Goal: Find specific page/section: Find specific page/section

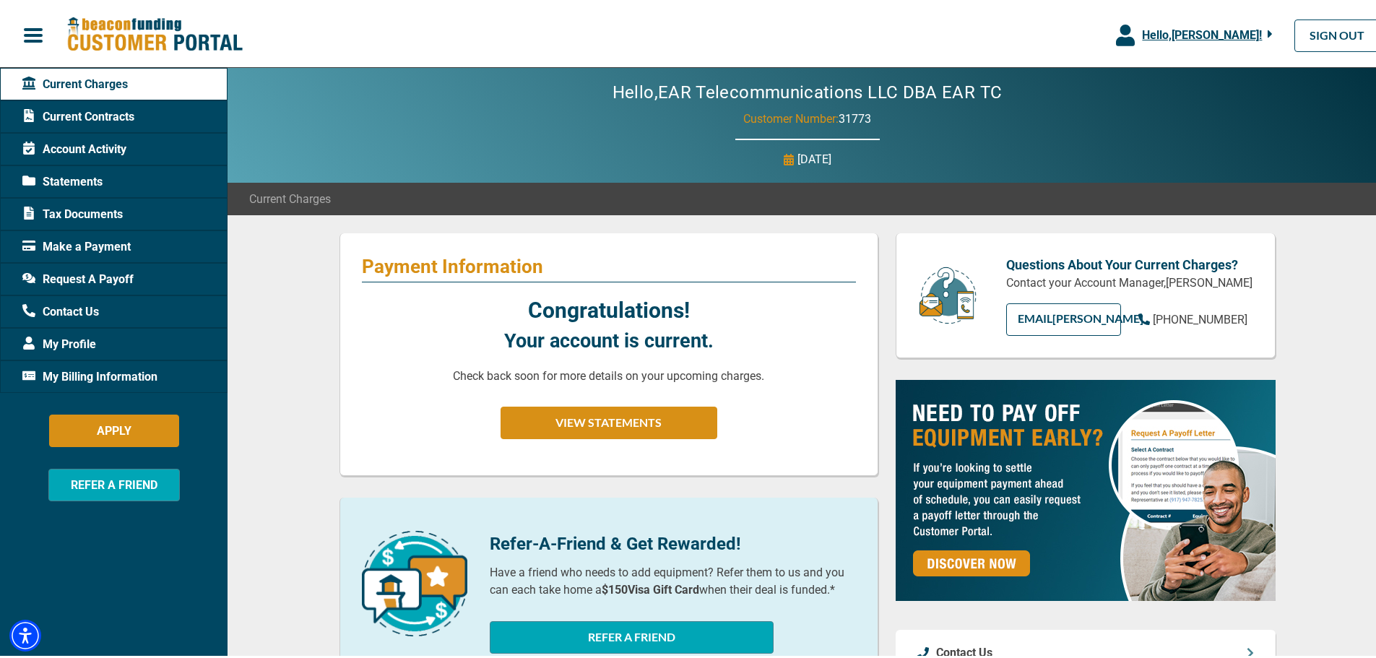
click at [71, 142] on span "Account Activity" at bounding box center [74, 146] width 104 height 17
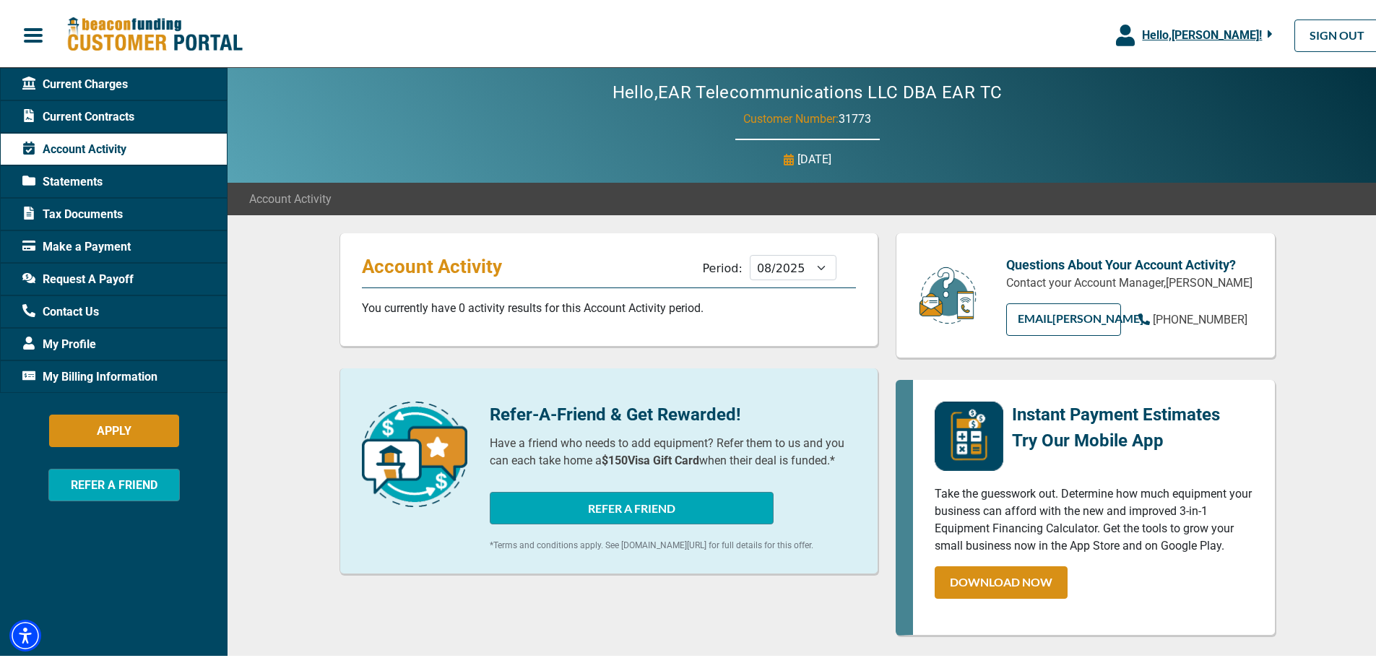
click at [74, 150] on span "Account Activity" at bounding box center [74, 146] width 104 height 17
click at [71, 109] on span "Current Contracts" at bounding box center [78, 113] width 112 height 17
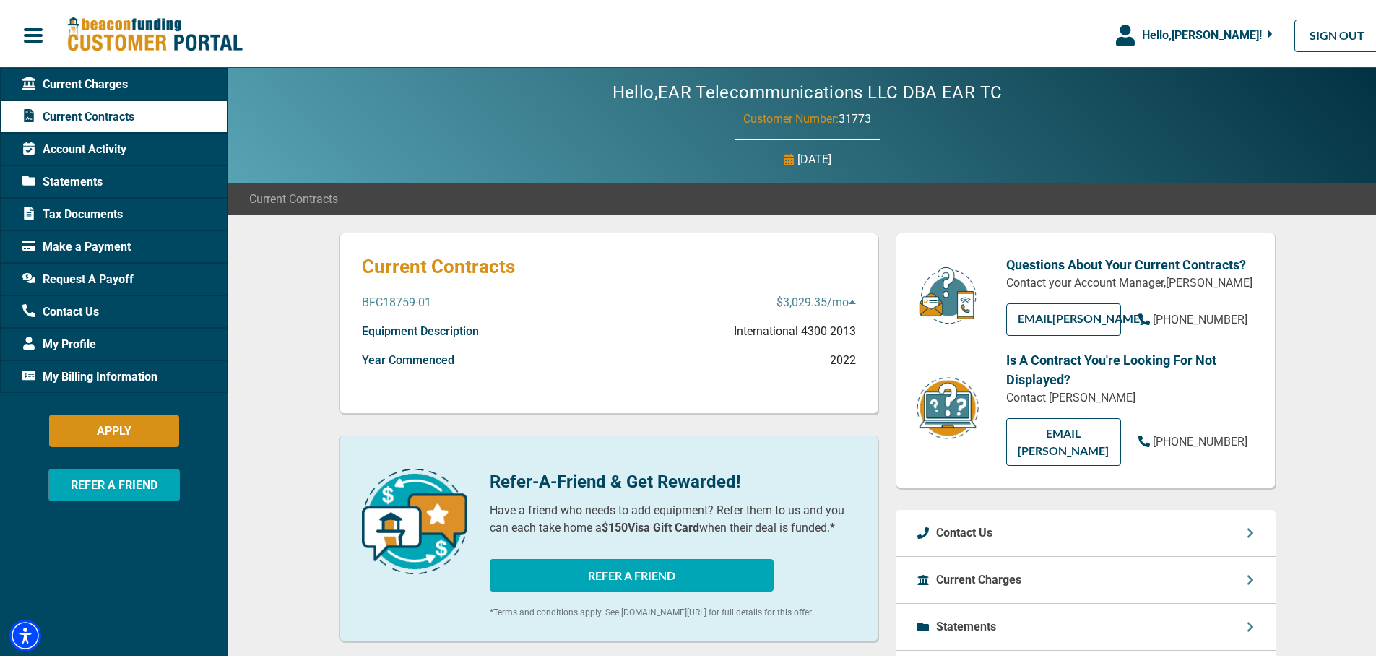
click at [68, 183] on span "Statements" at bounding box center [62, 178] width 80 height 17
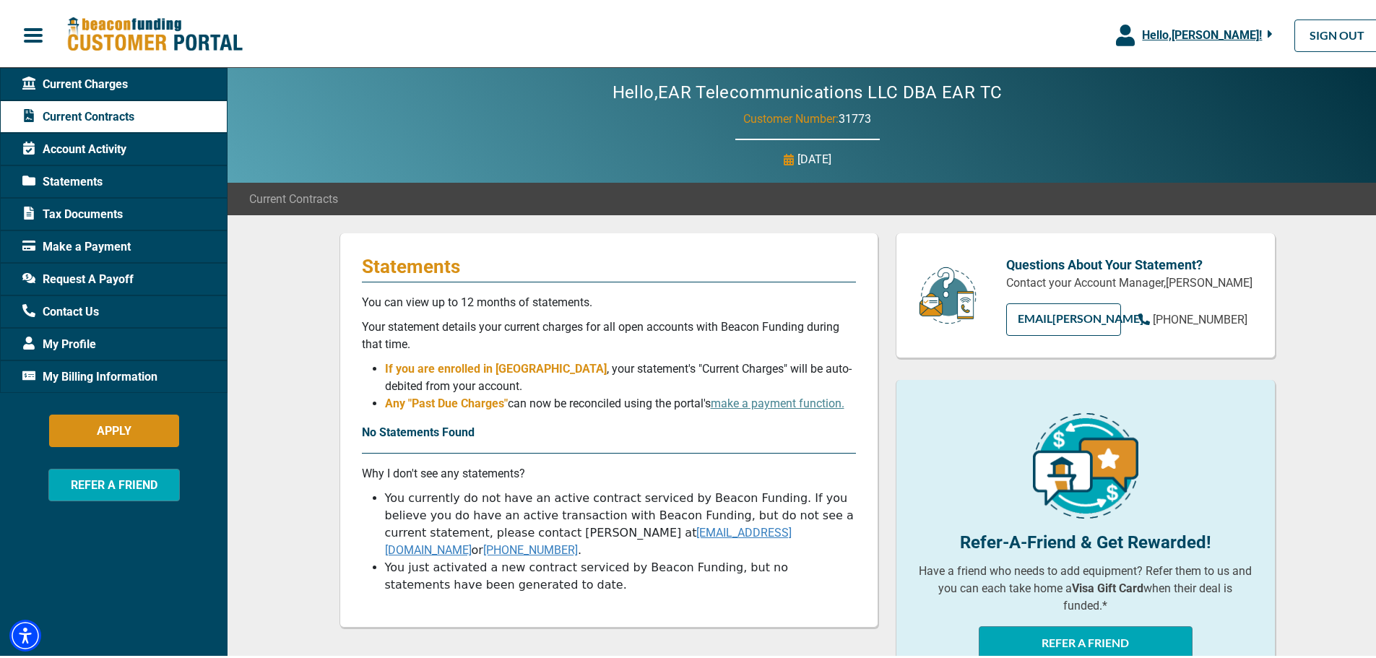
click at [68, 173] on span "Statements" at bounding box center [62, 178] width 80 height 17
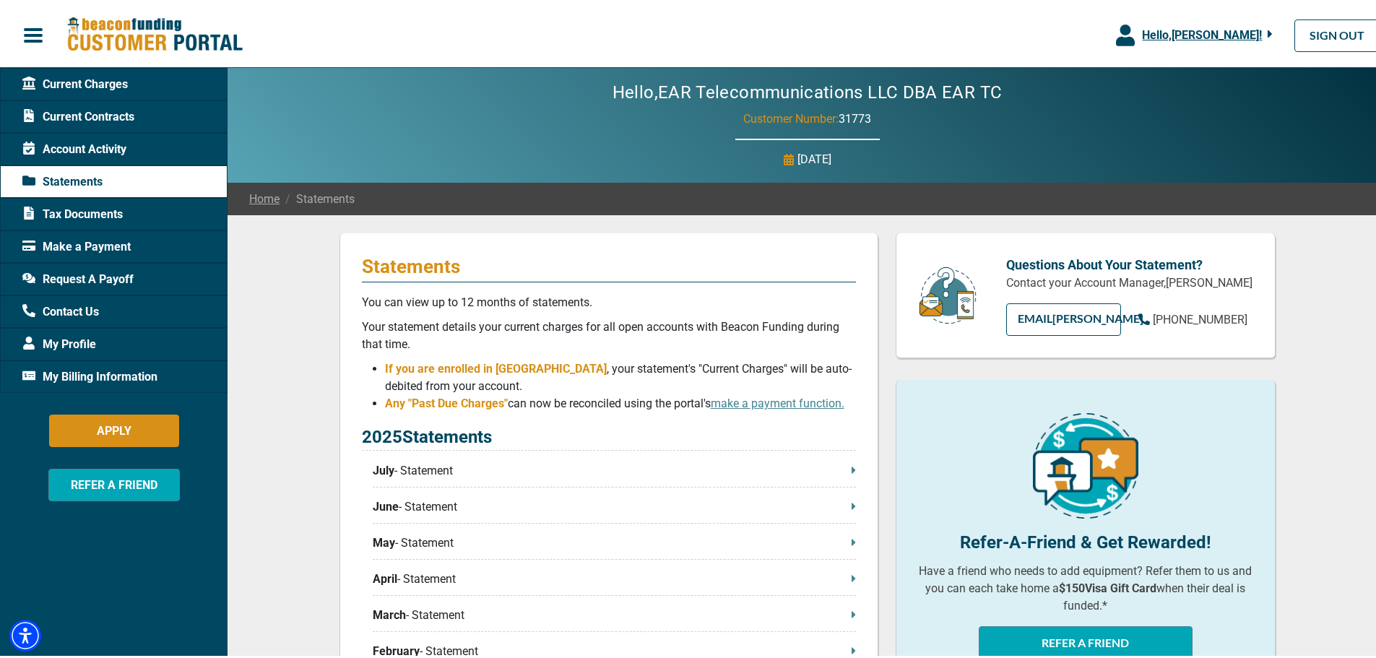
click at [431, 469] on p "July - Statement" at bounding box center [614, 467] width 483 height 17
click at [855, 464] on div "Statements You can view up to 12 months of statements. Your statement details y…" at bounding box center [608, 595] width 539 height 730
click at [852, 467] on icon at bounding box center [854, 468] width 4 height 12
click at [70, 241] on span "Make a Payment" at bounding box center [76, 243] width 108 height 17
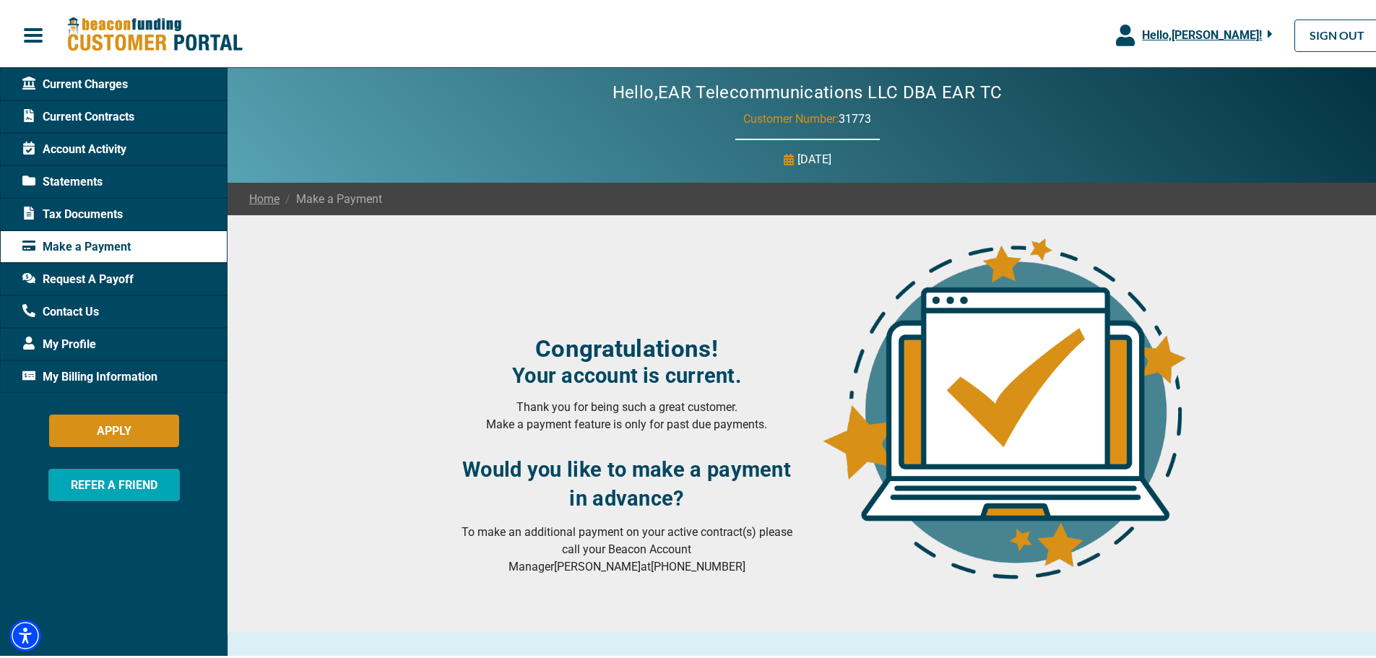
click at [61, 77] on span "Current Charges" at bounding box center [74, 81] width 105 height 17
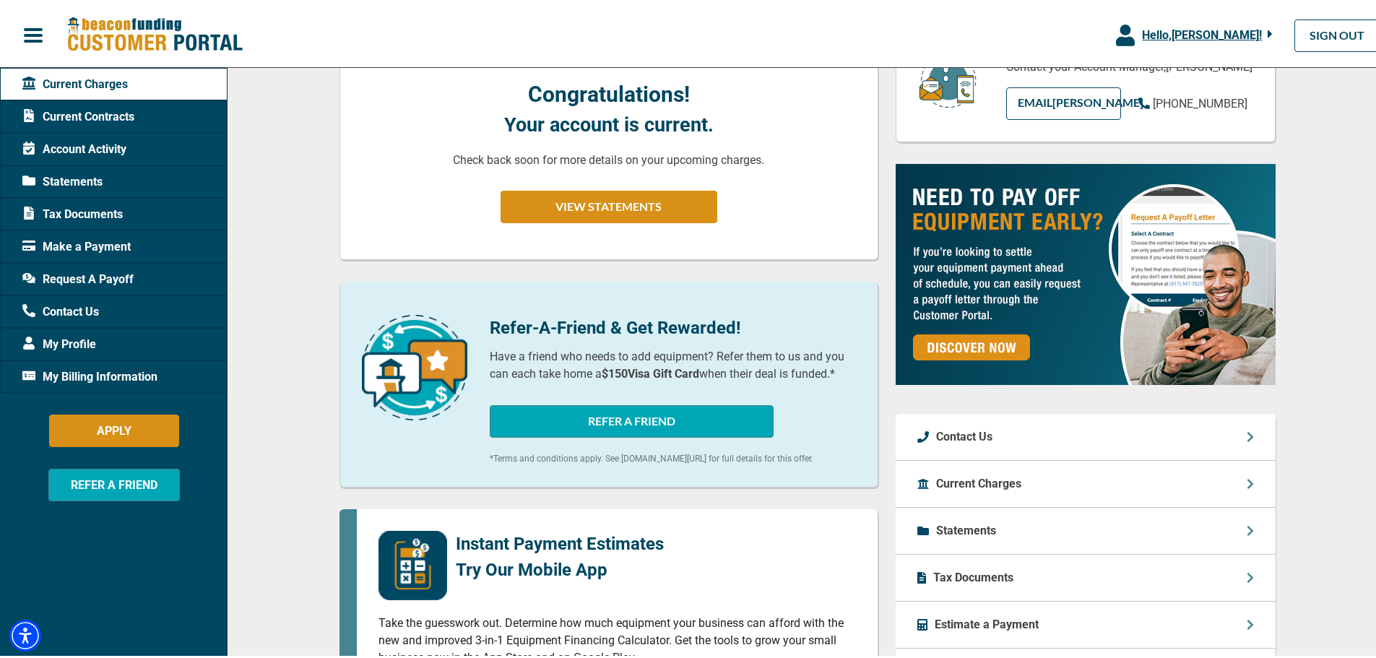
scroll to position [217, 0]
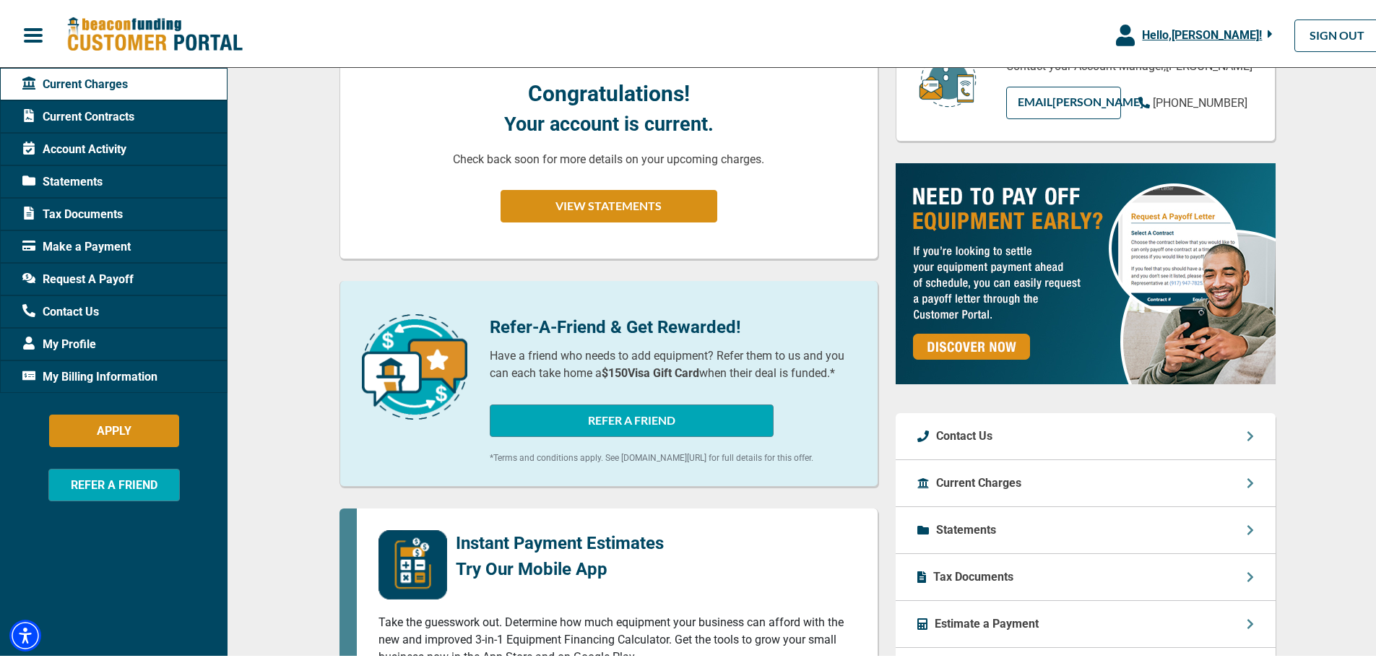
click at [74, 178] on span "Statements" at bounding box center [62, 178] width 80 height 17
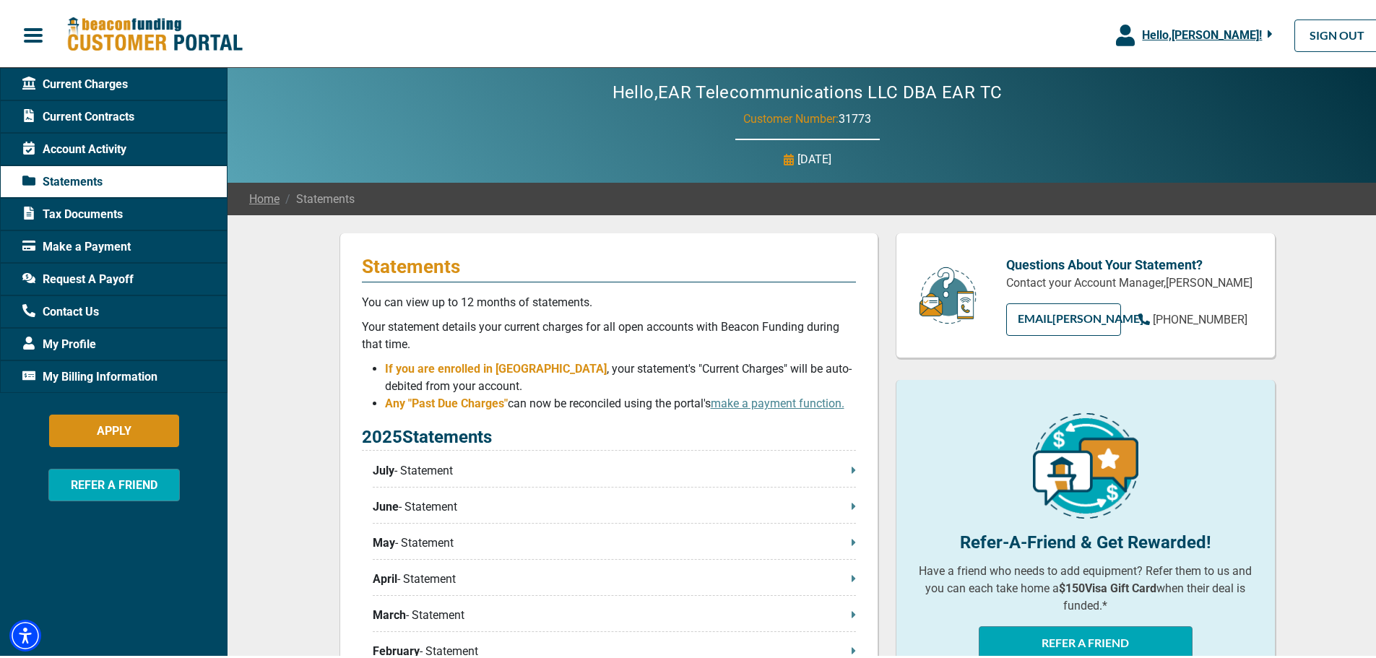
click at [48, 150] on span "Account Activity" at bounding box center [74, 146] width 104 height 17
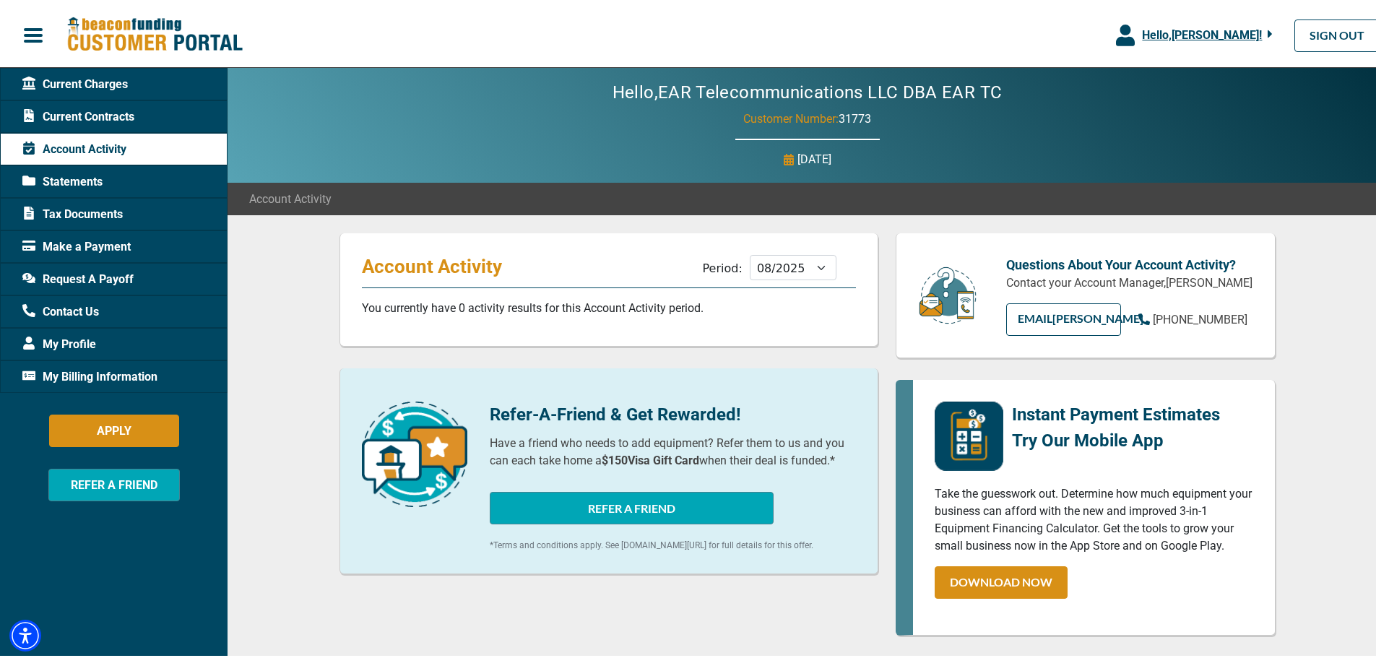
click at [87, 183] on span "Statements" at bounding box center [62, 178] width 80 height 17
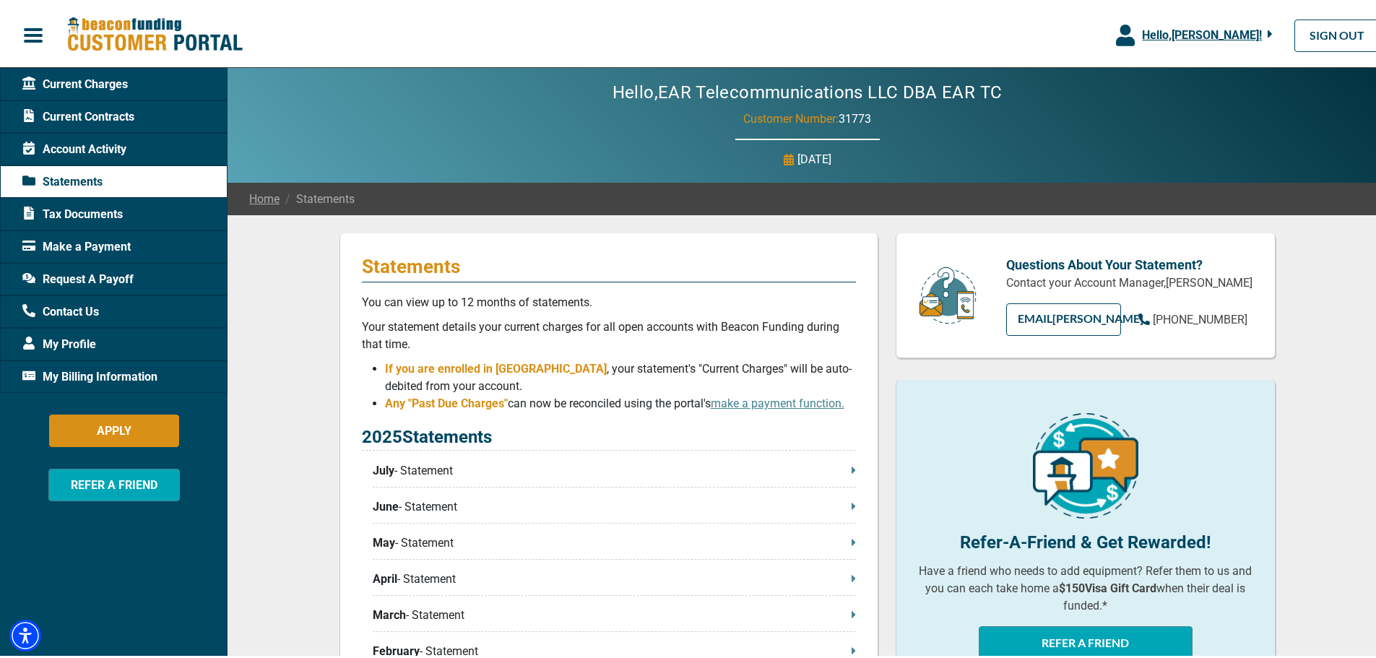
click at [269, 202] on link "Home" at bounding box center [264, 196] width 30 height 17
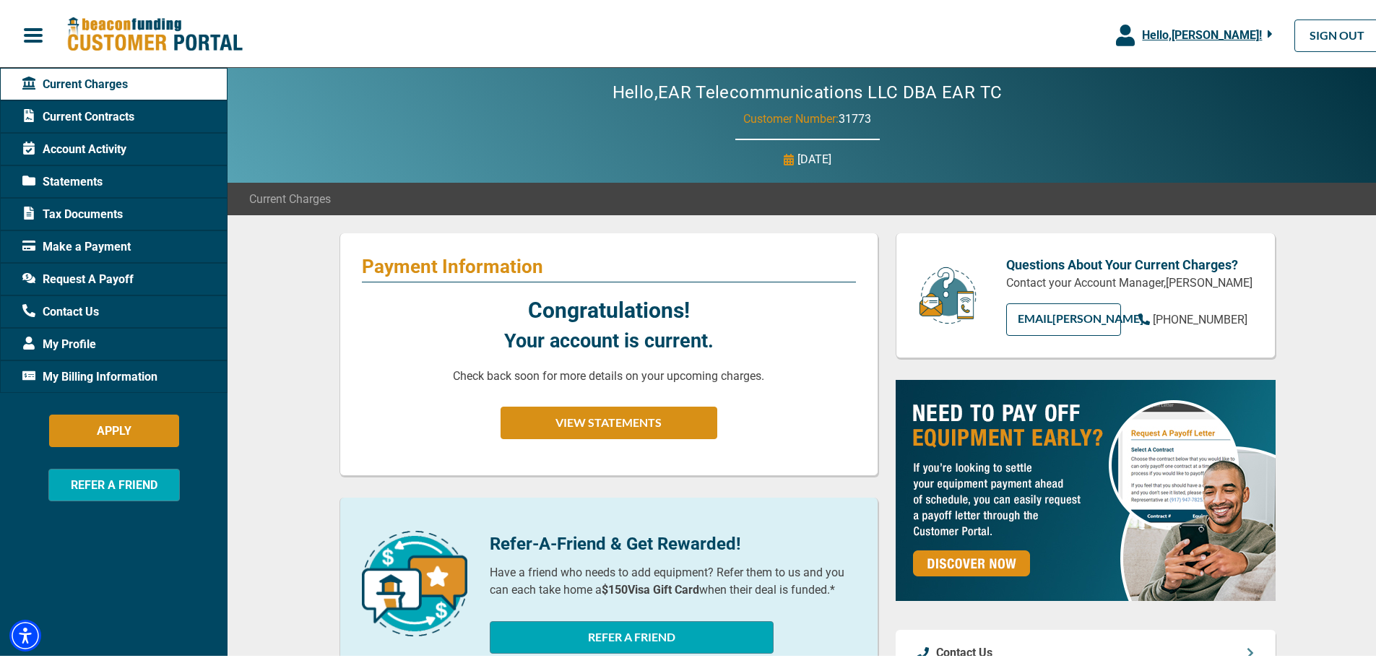
click at [66, 75] on span "Current Charges" at bounding box center [74, 81] width 105 height 17
click at [32, 34] on span "button" at bounding box center [33, 33] width 22 height 22
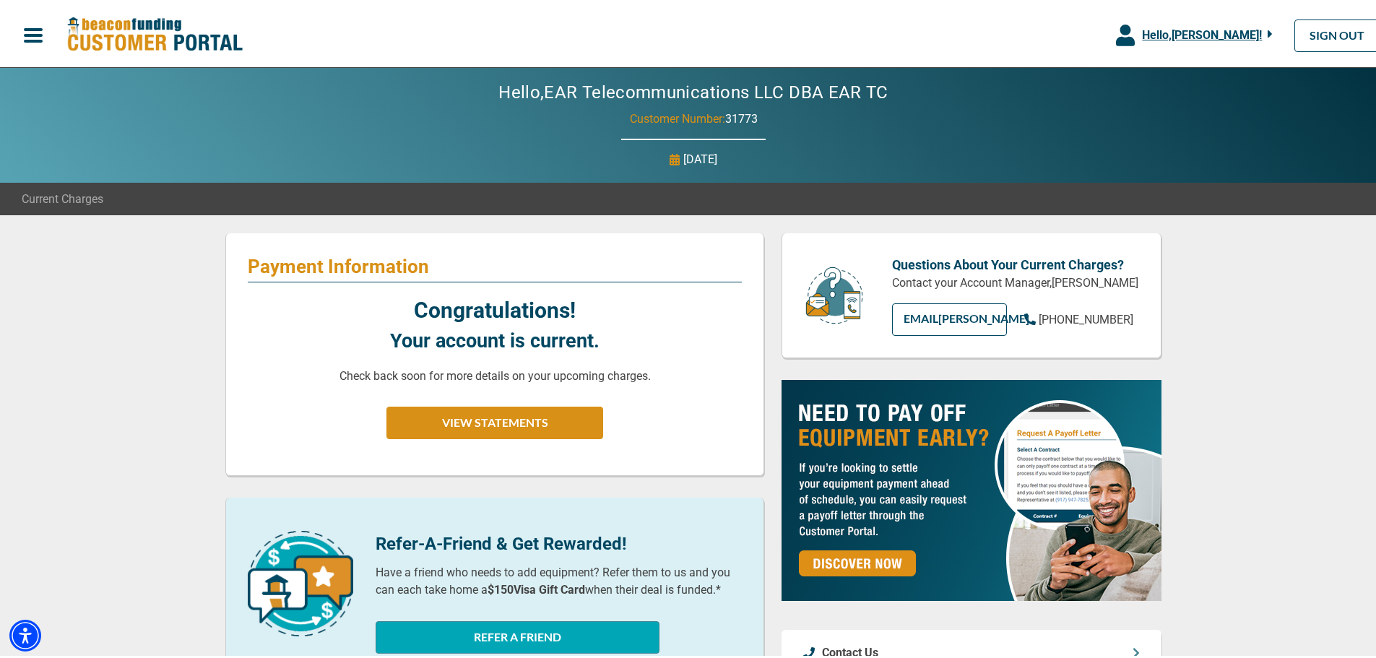
click at [32, 34] on span "button" at bounding box center [33, 33] width 22 height 22
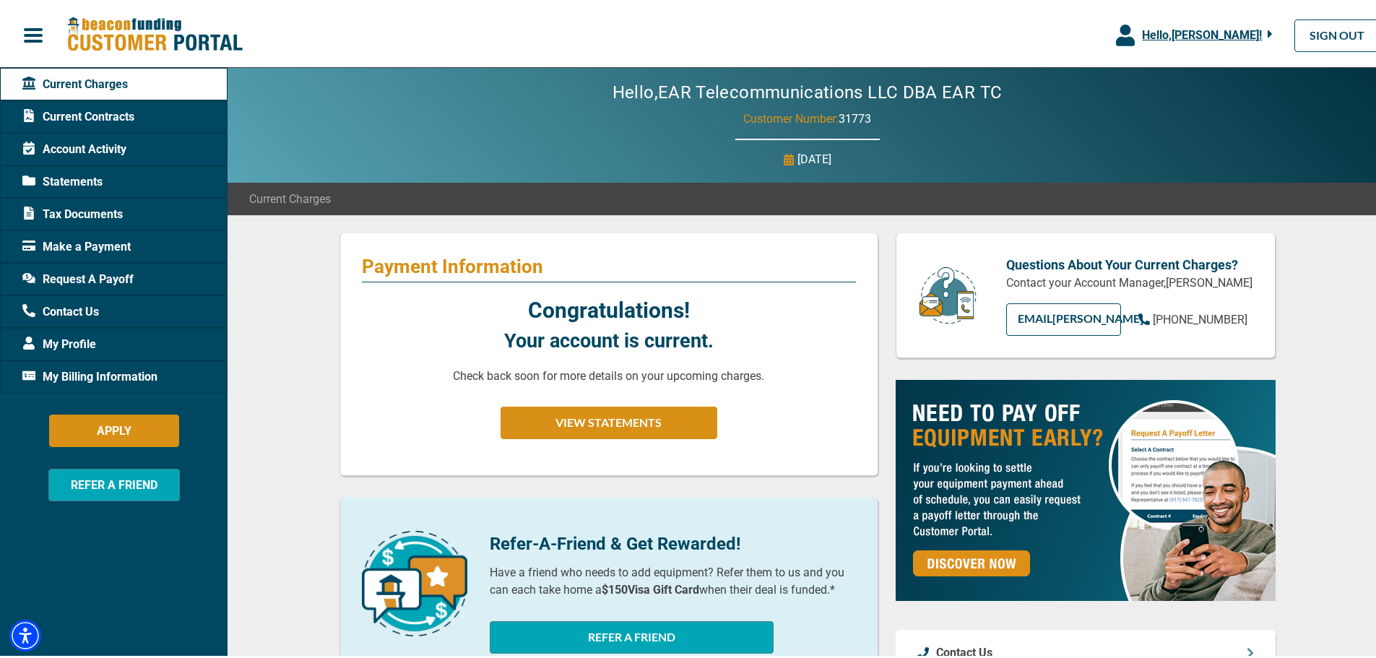
click at [71, 153] on span "Account Activity" at bounding box center [74, 146] width 104 height 17
